Goal: Task Accomplishment & Management: Use online tool/utility

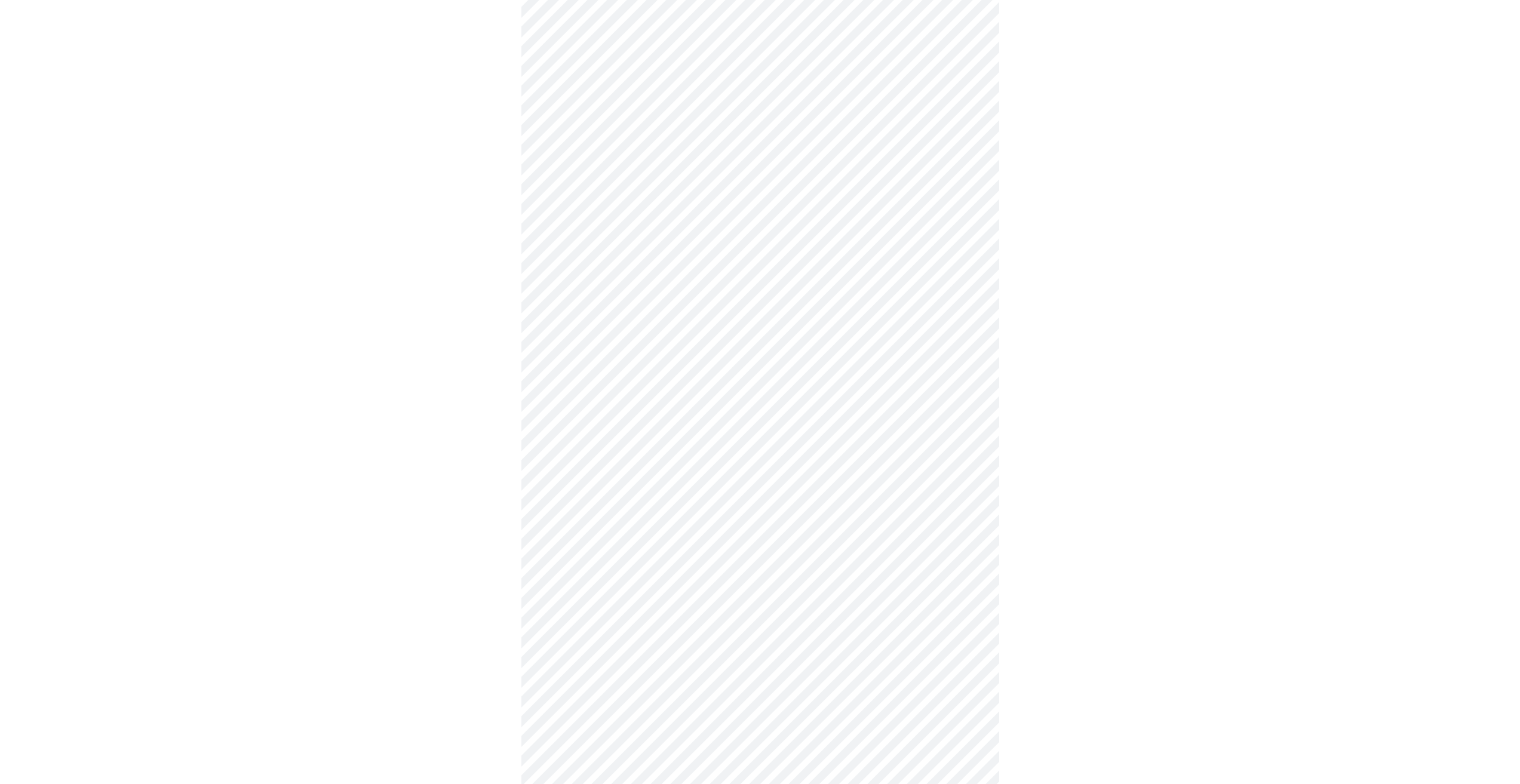
scroll to position [304, 0]
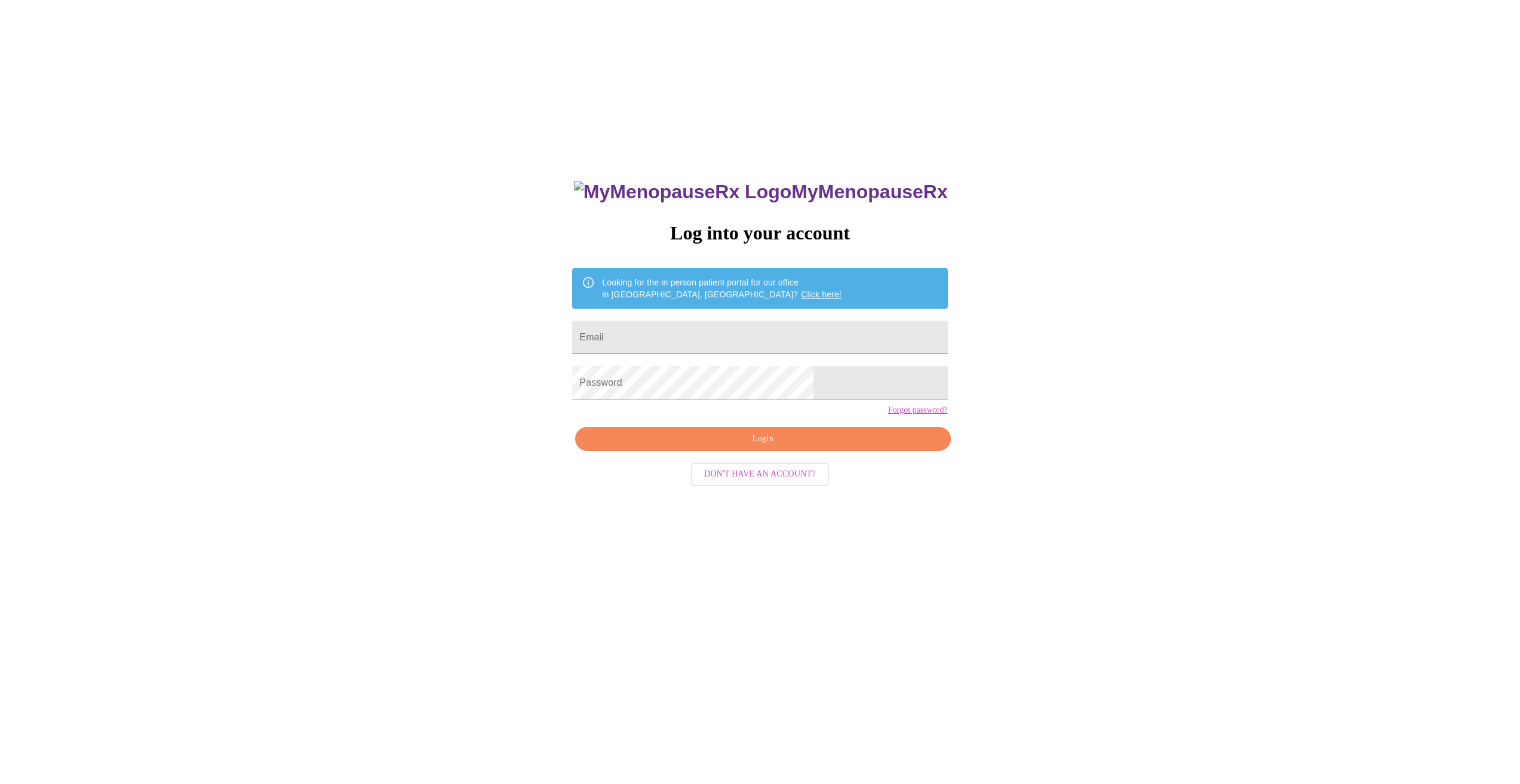
scroll to position [12, 0]
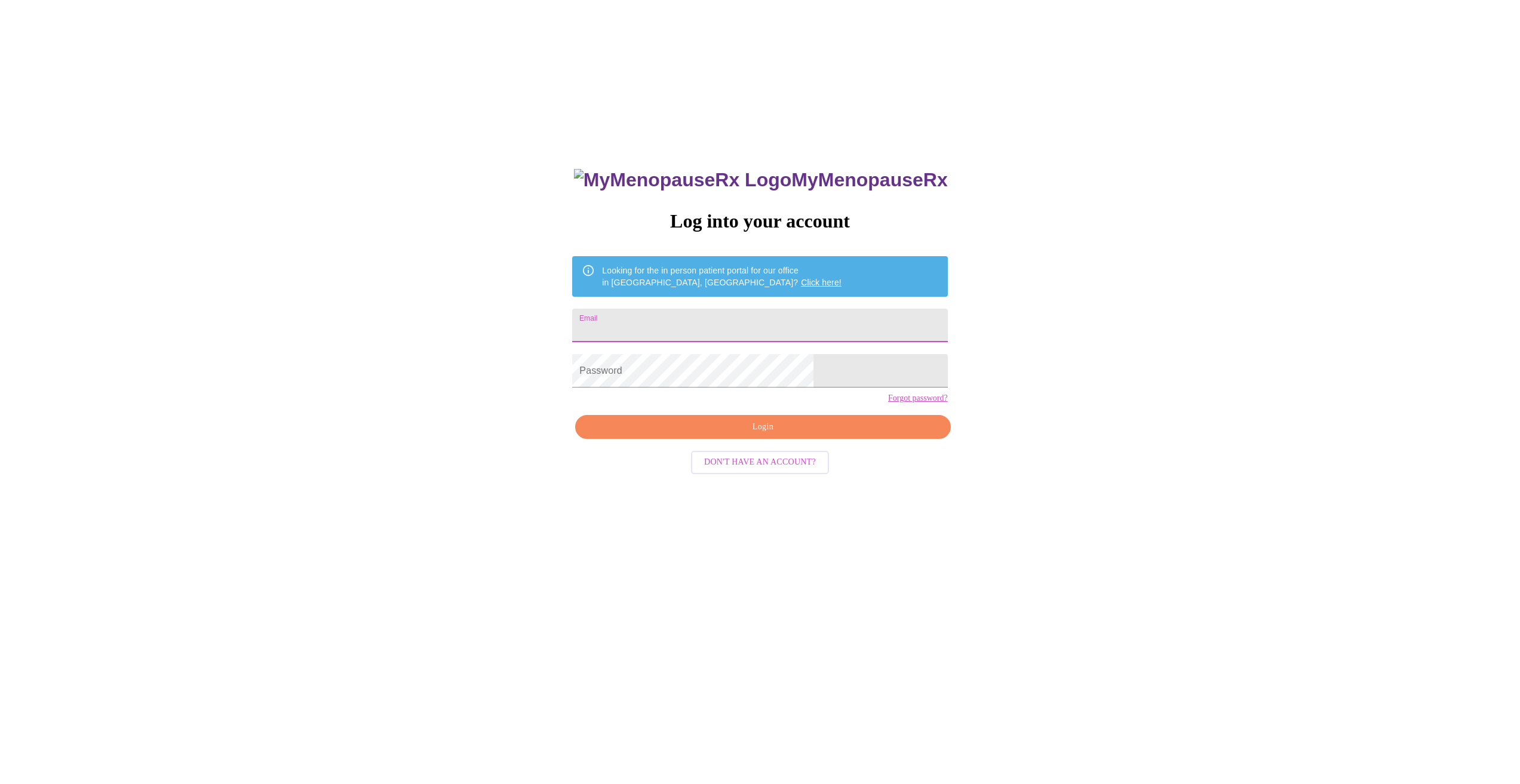
click at [767, 314] on input "Email" at bounding box center [759, 325] width 375 height 33
type input "[EMAIL_ADDRESS][DOMAIN_NAME]"
click at [770, 434] on span "Login" at bounding box center [763, 427] width 348 height 15
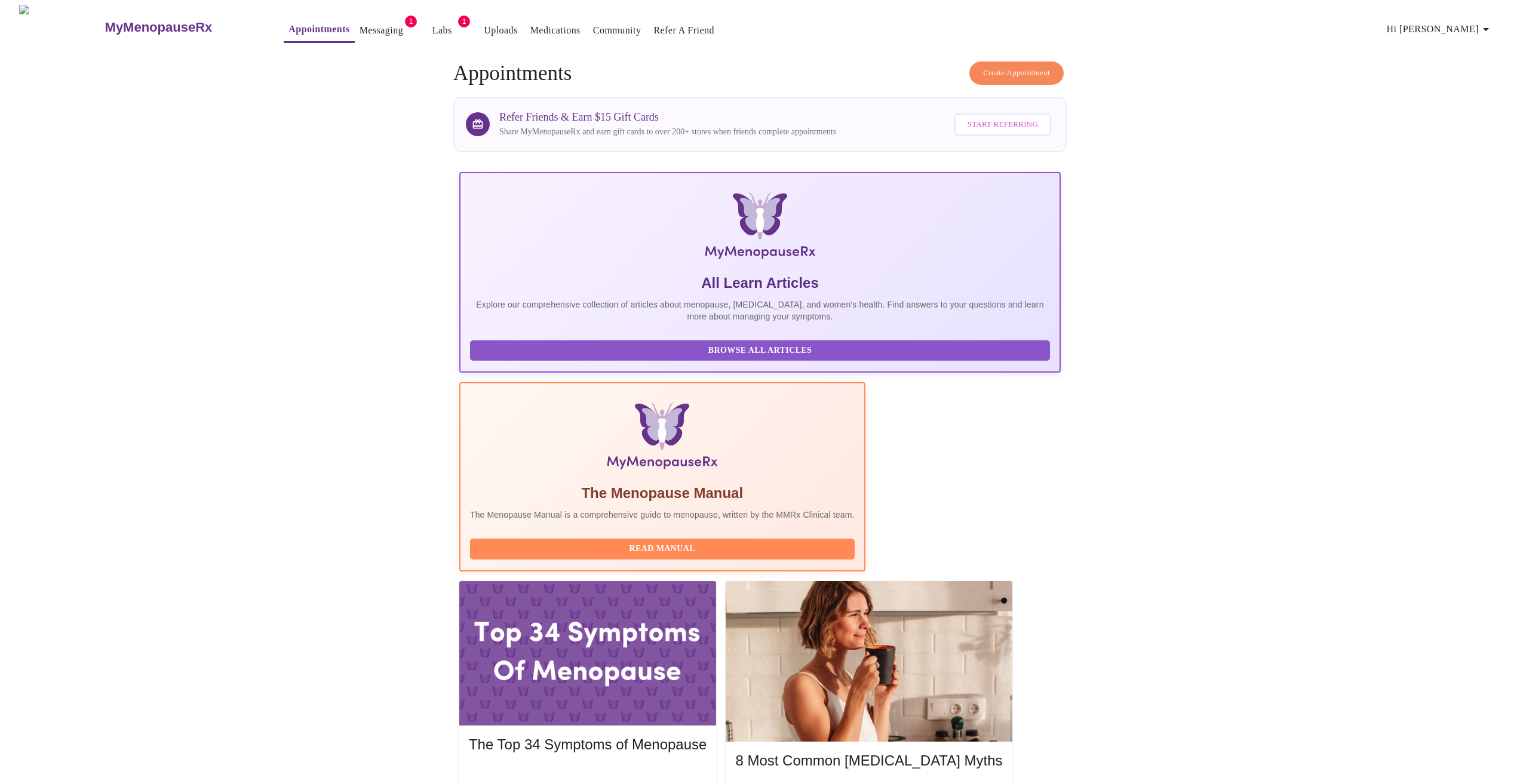
click at [366, 21] on button "Messaging" at bounding box center [382, 31] width 53 height 24
click at [360, 27] on link "Messaging" at bounding box center [381, 30] width 43 height 17
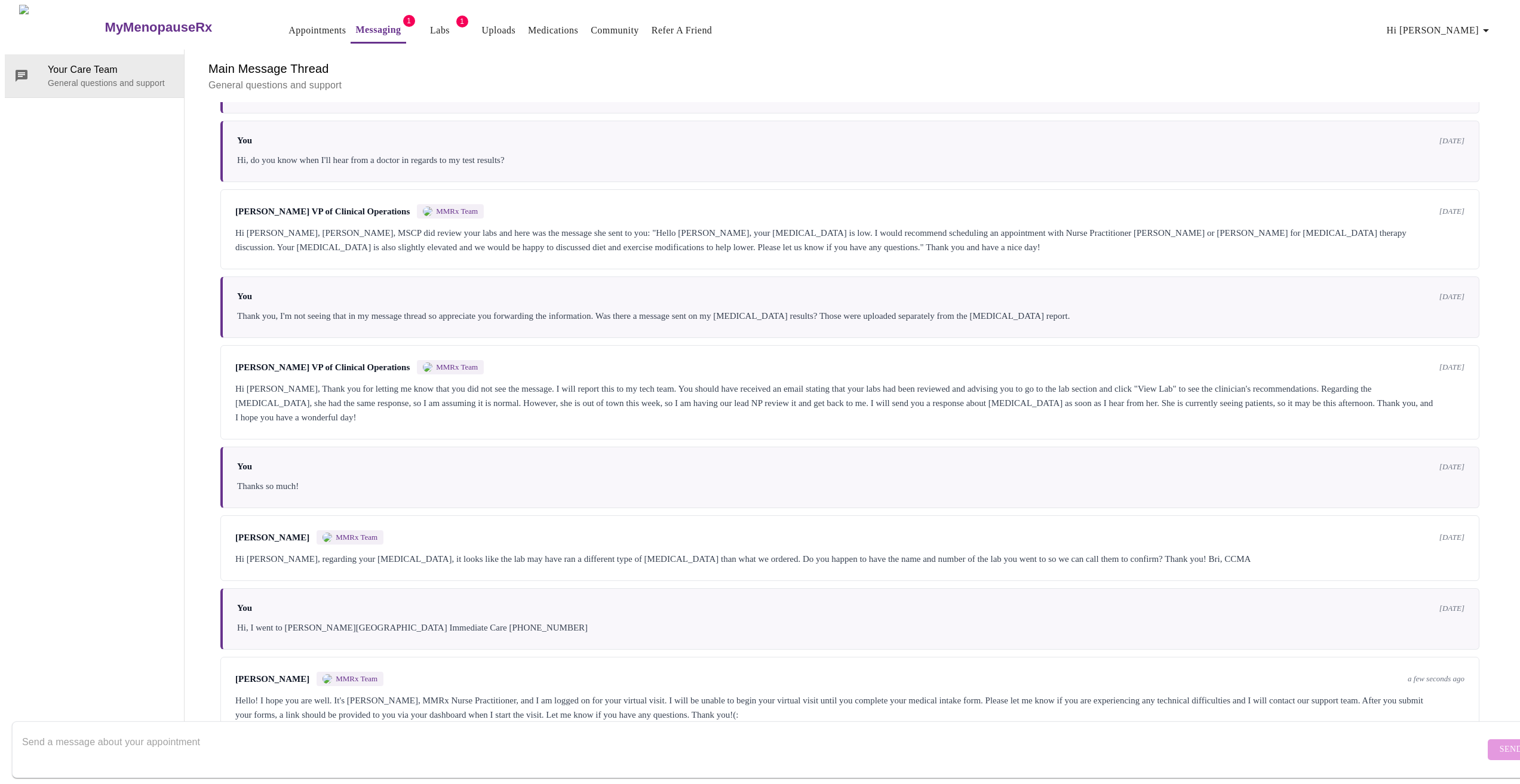
click at [288, 27] on link "Appointments" at bounding box center [317, 30] width 57 height 17
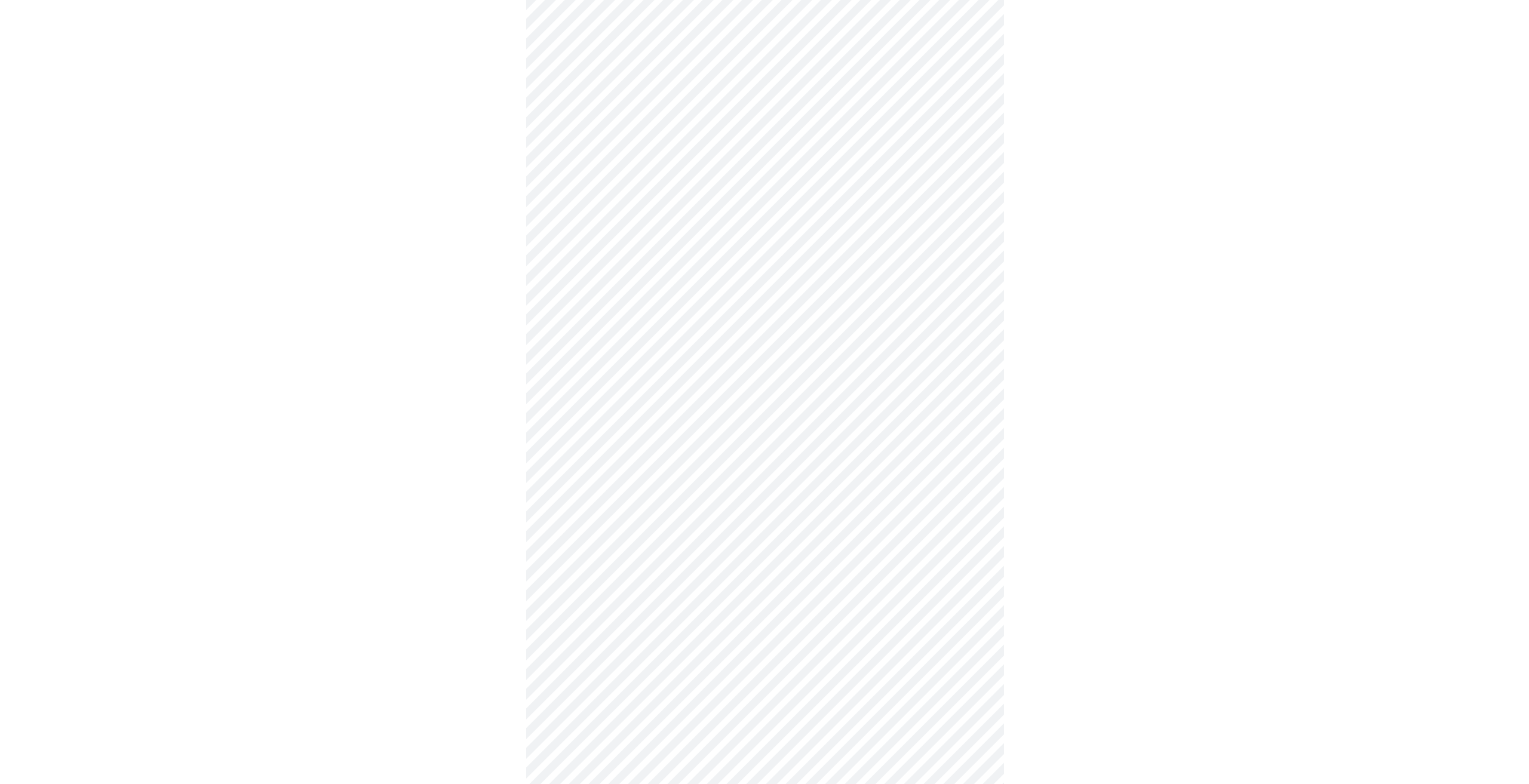
scroll to position [3020, 0]
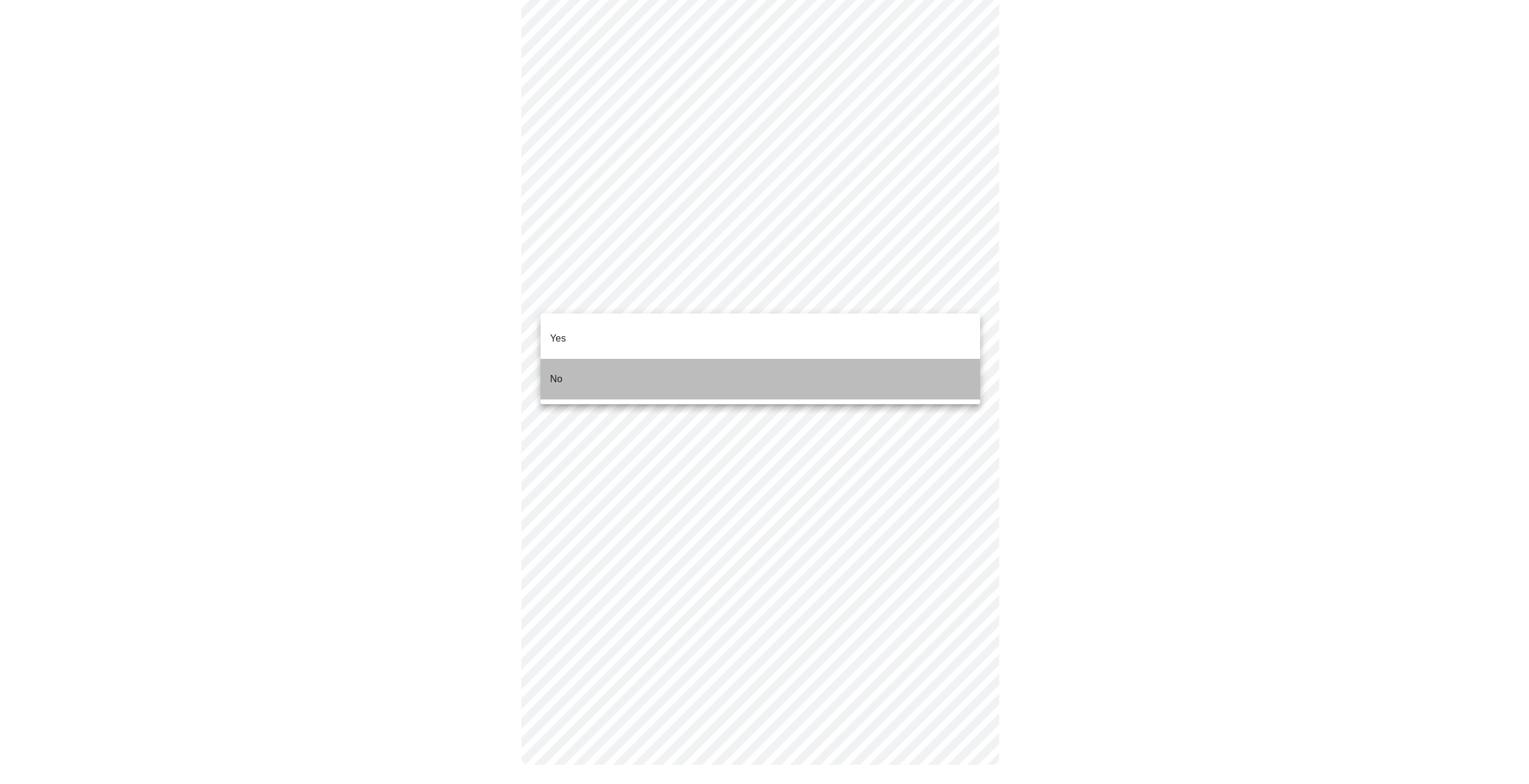
click at [572, 359] on li "No" at bounding box center [759, 379] width 439 height 41
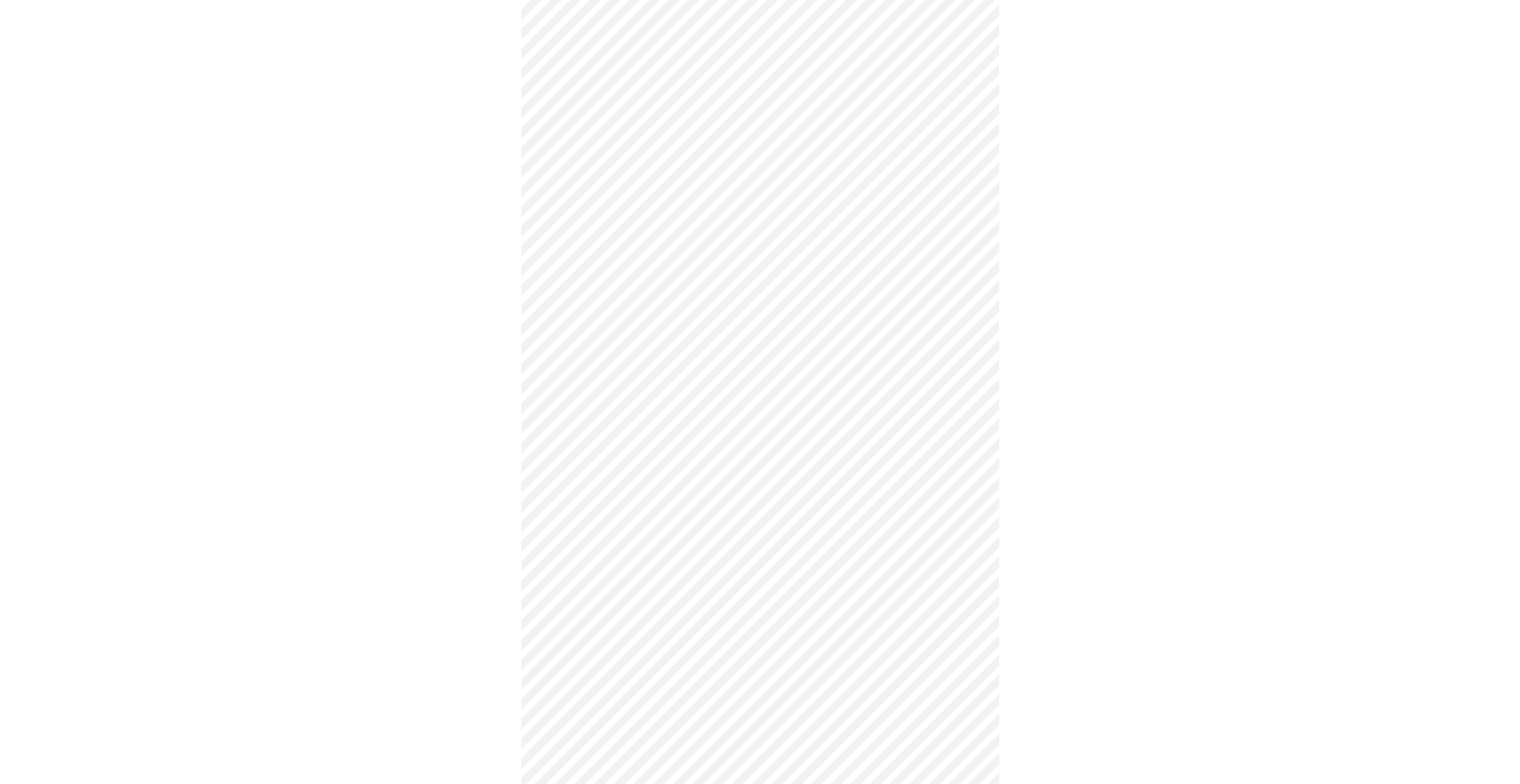
scroll to position [444, 0]
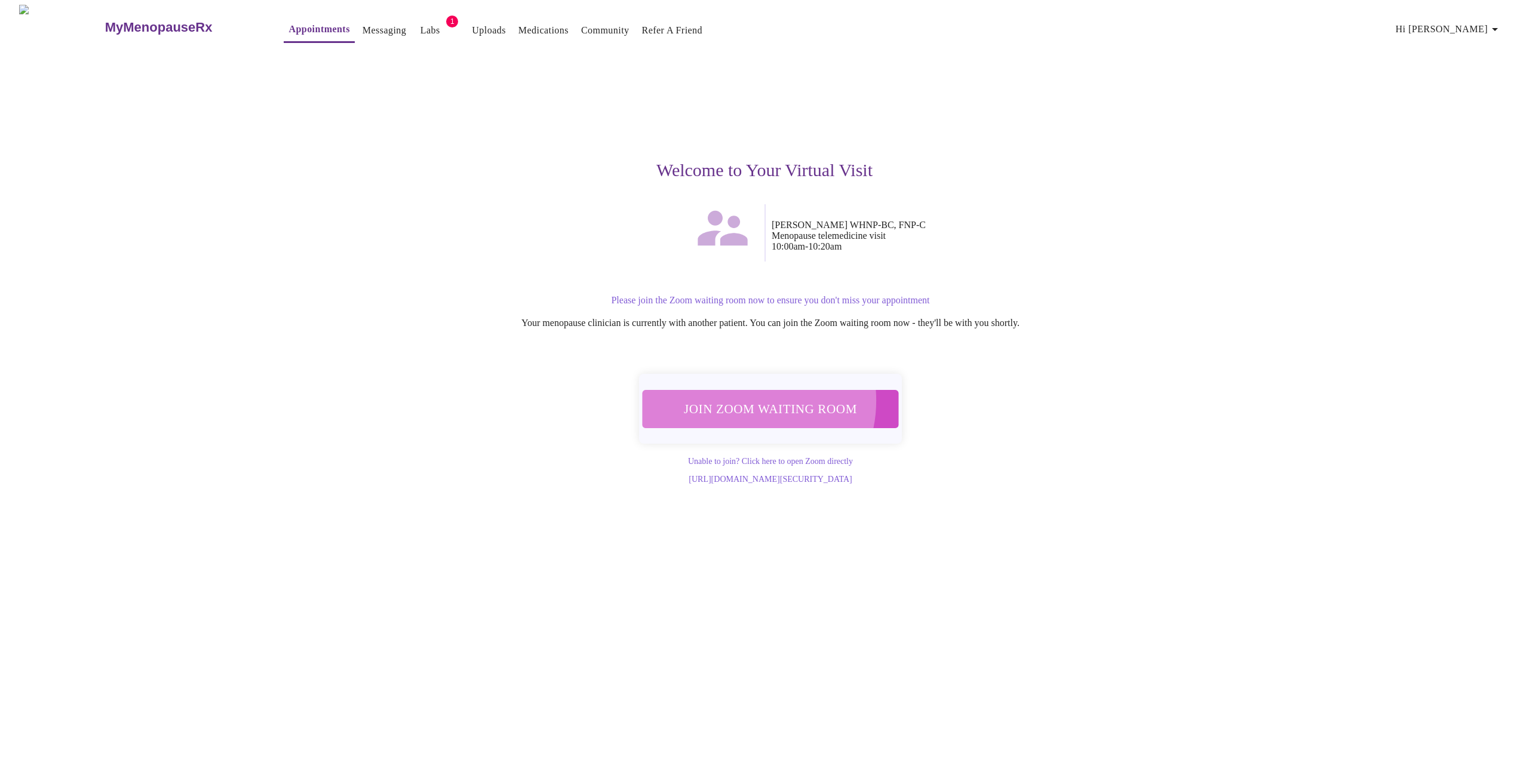
click at [742, 398] on span "Join Zoom Waiting Room" at bounding box center [770, 408] width 225 height 22
click at [362, 24] on link "Messaging" at bounding box center [384, 30] width 43 height 17
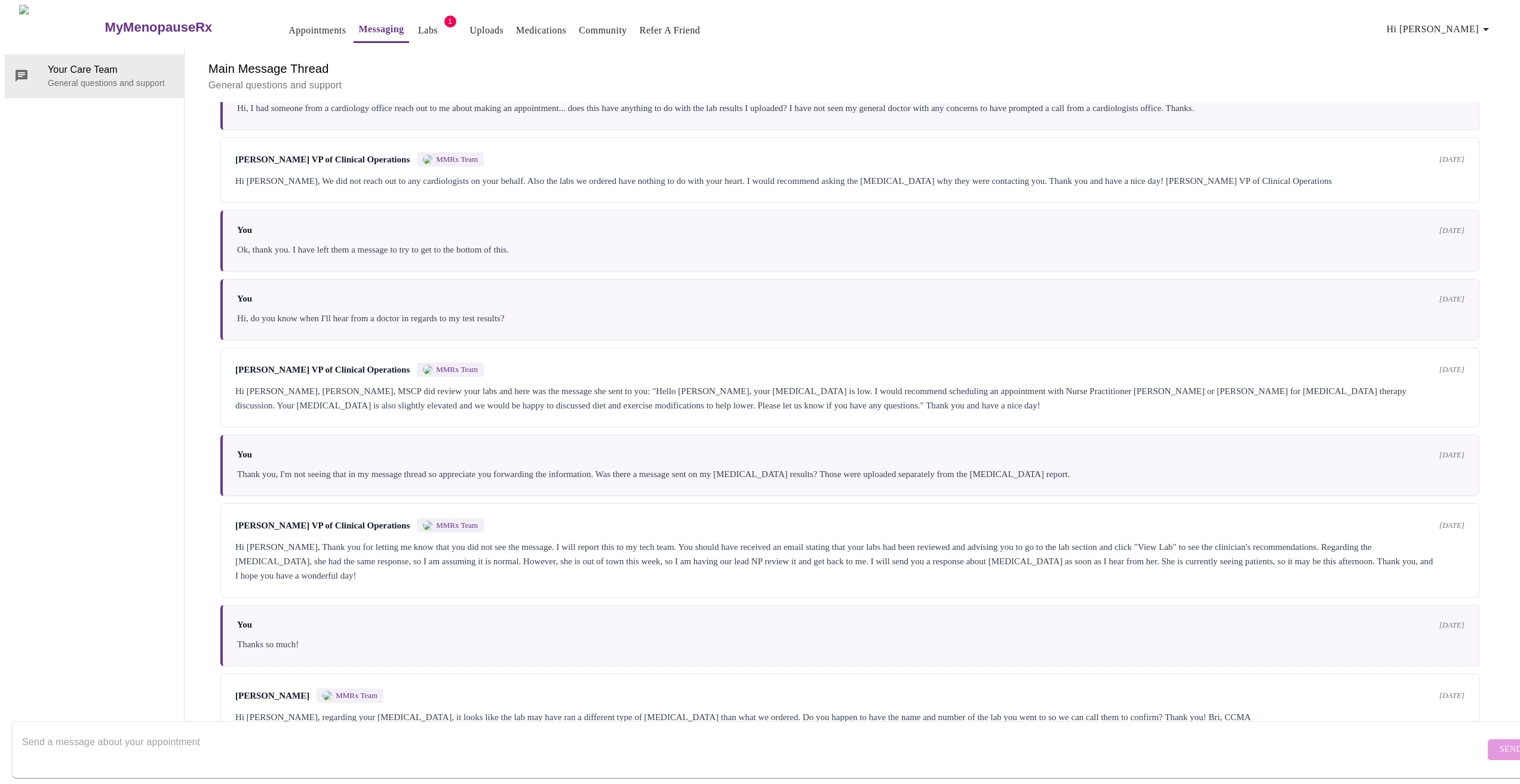
scroll to position [1710, 0]
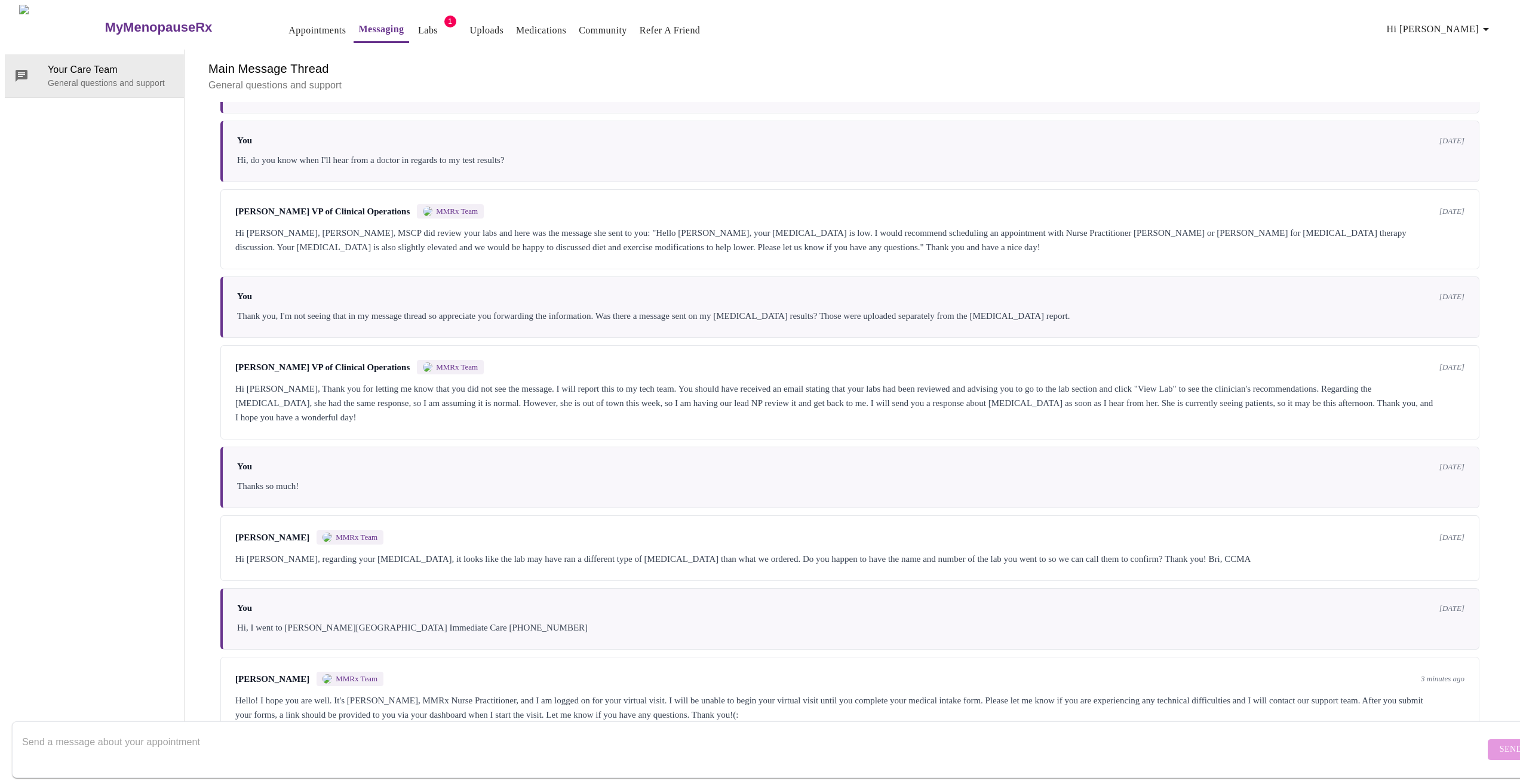
click at [419, 745] on textarea "Send a message about your appointment" at bounding box center [753, 749] width 1463 height 38
type textarea "trying to join now... says "waiting for the host to start meeting""
click at [1499, 742] on span "Send" at bounding box center [1511, 749] width 23 height 15
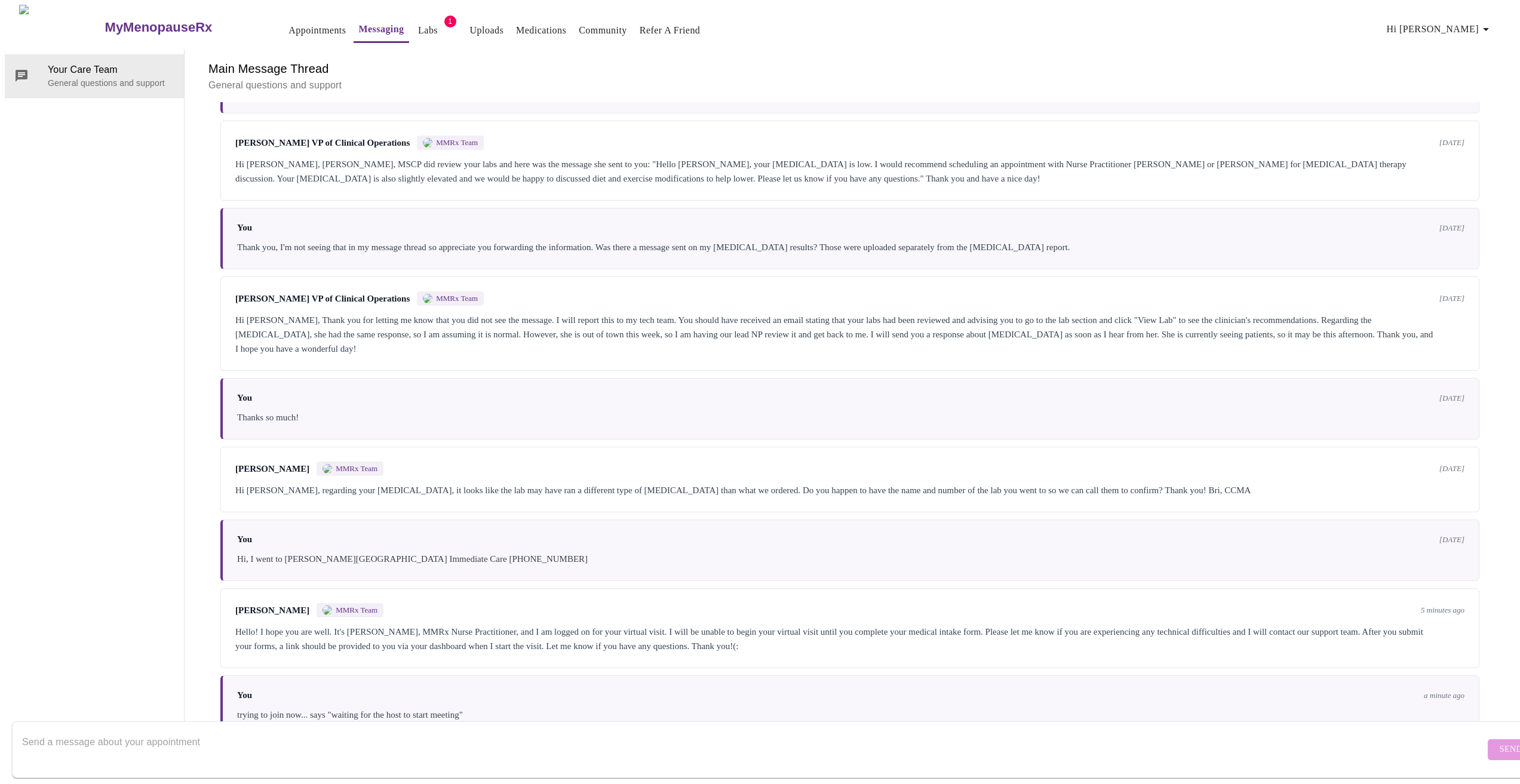
scroll to position [1782, 0]
click at [80, 491] on div "Your Care Team General questions and support" at bounding box center [94, 393] width 180 height 687
click at [288, 23] on link "Appointments" at bounding box center [317, 30] width 57 height 17
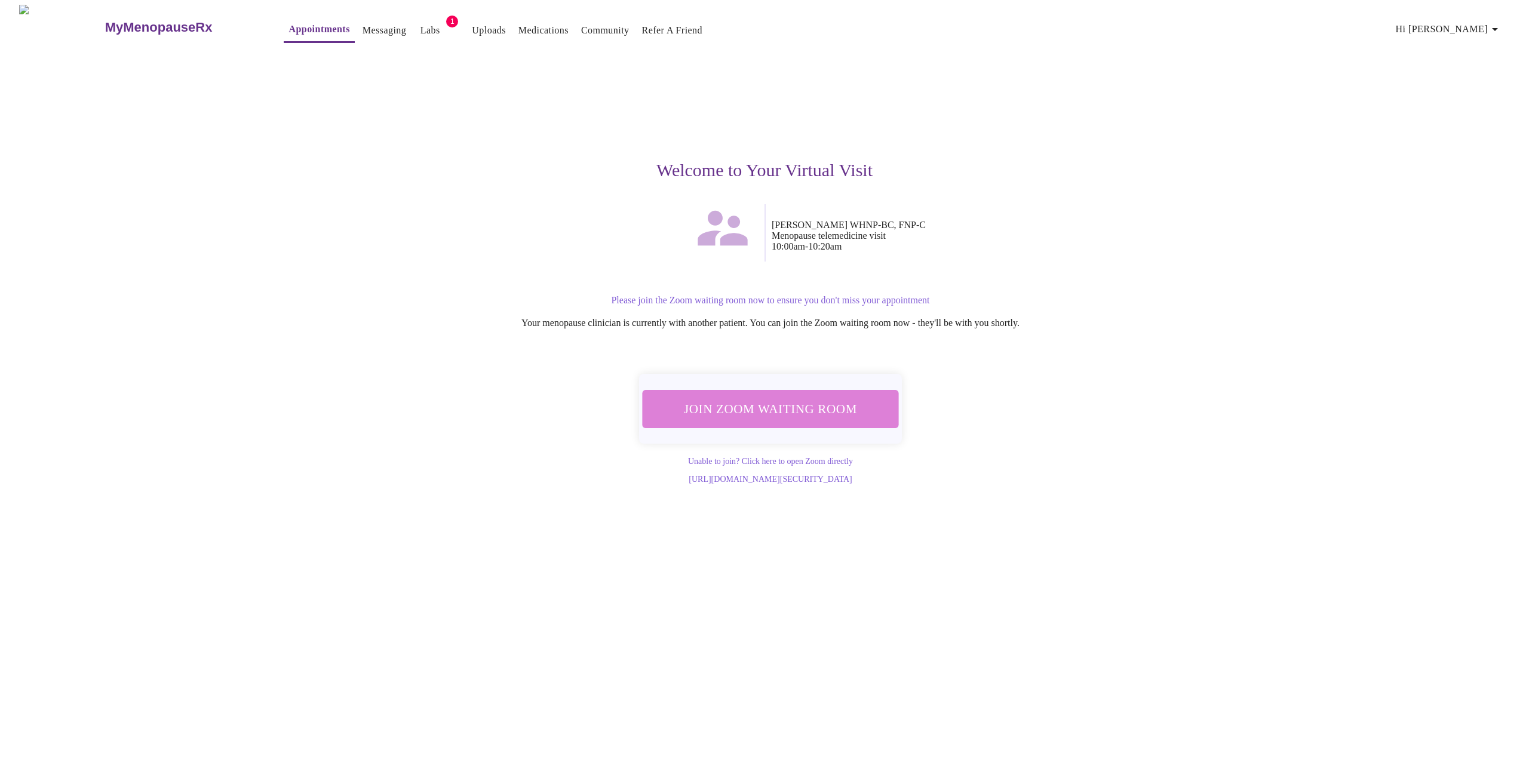
click at [787, 408] on span "Join Zoom Waiting Room" at bounding box center [770, 408] width 225 height 22
click at [362, 27] on link "Messaging" at bounding box center [384, 30] width 43 height 17
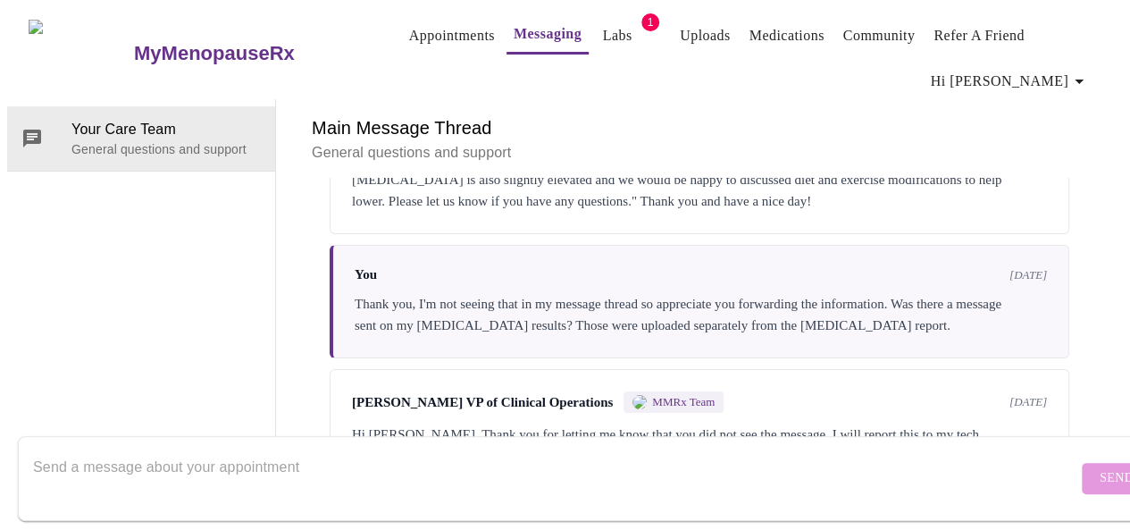
click at [409, 32] on link "Appointments" at bounding box center [452, 35] width 86 height 25
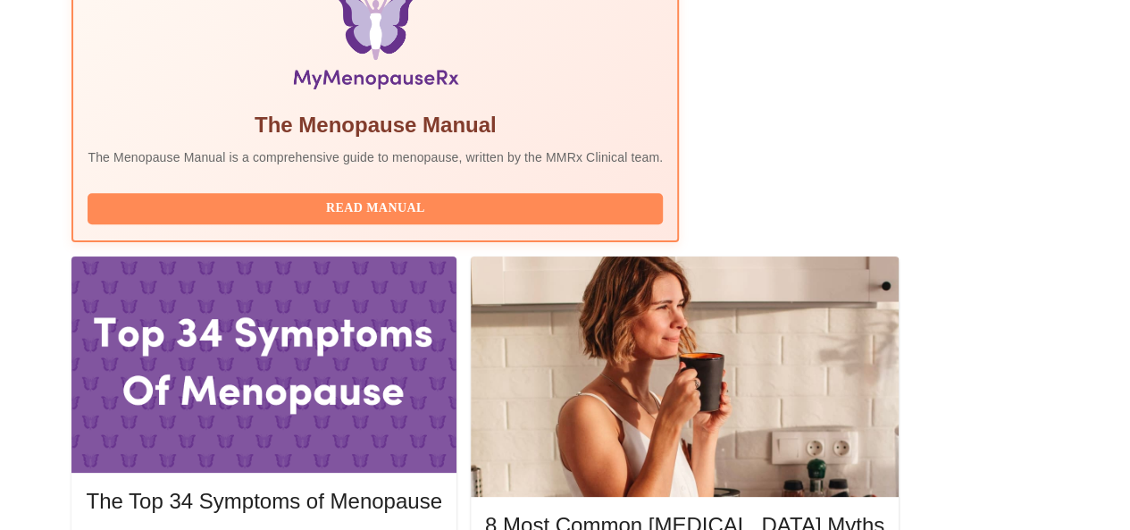
scroll to position [634, 0]
